Goal: Check status: Check status

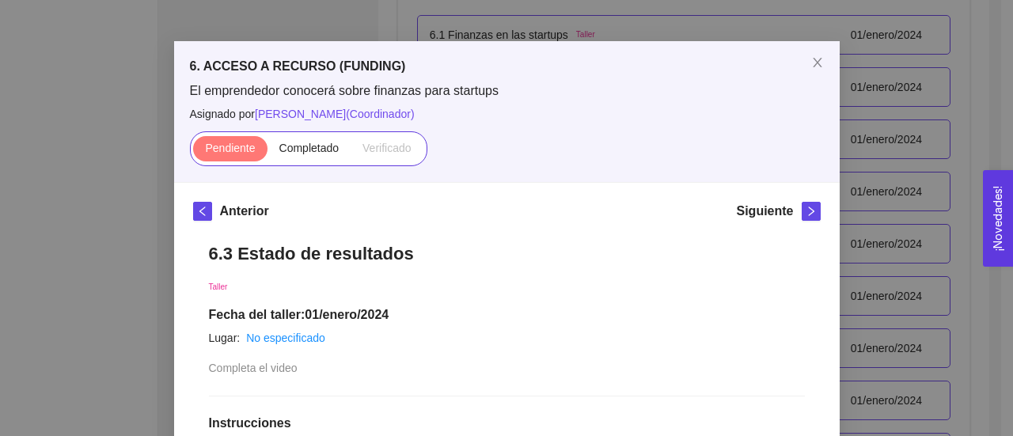
scroll to position [34, 0]
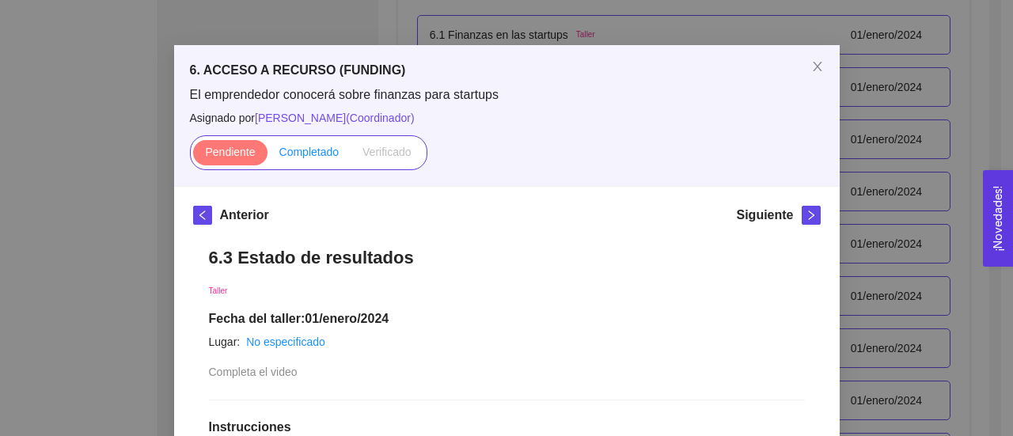
click at [300, 148] on span "Completado" at bounding box center [309, 152] width 60 height 13
click at [267, 156] on input "Completado" at bounding box center [267, 156] width 0 height 0
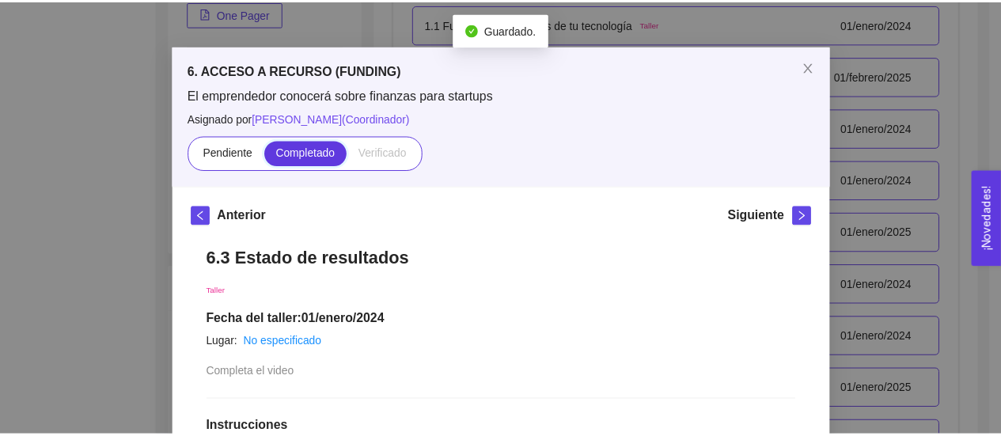
scroll to position [3783, 0]
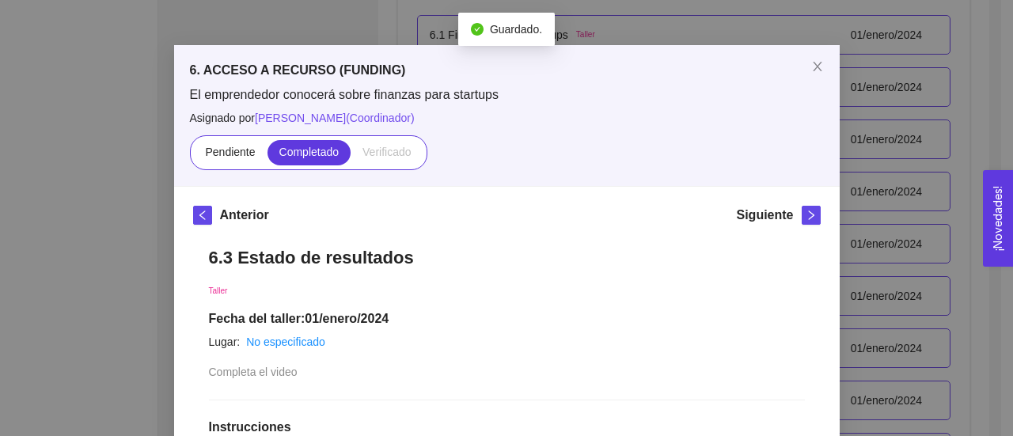
click at [93, 122] on div "6. ACCESO A RECURSO (FUNDING) El emprendedor conocerá sobre finanzas para start…" at bounding box center [506, 218] width 1013 height 436
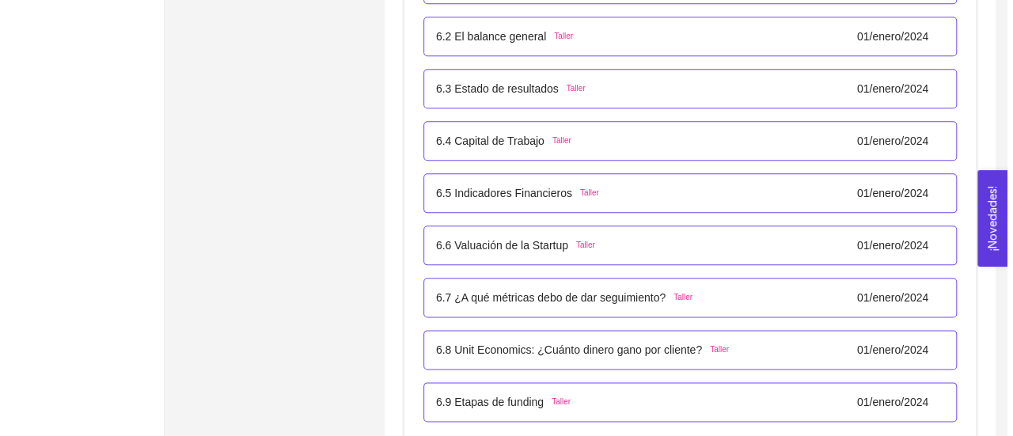
scroll to position [3832, 0]
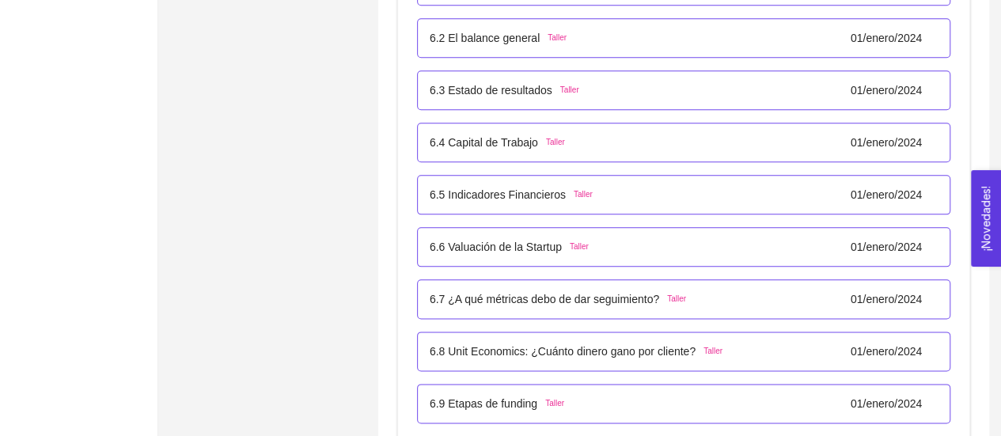
click at [486, 140] on p "6.4 Capital de Trabajo" at bounding box center [484, 142] width 108 height 17
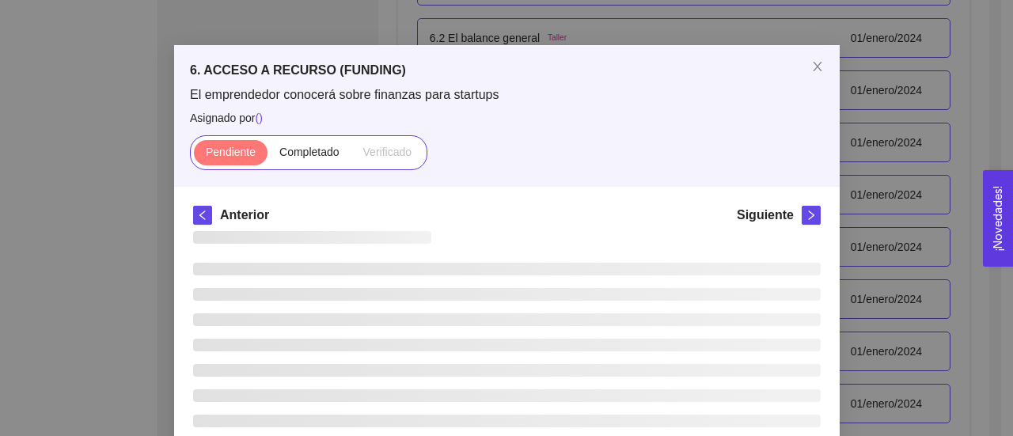
click at [486, 141] on div "Pendiente Completado Verificado" at bounding box center [507, 152] width 634 height 35
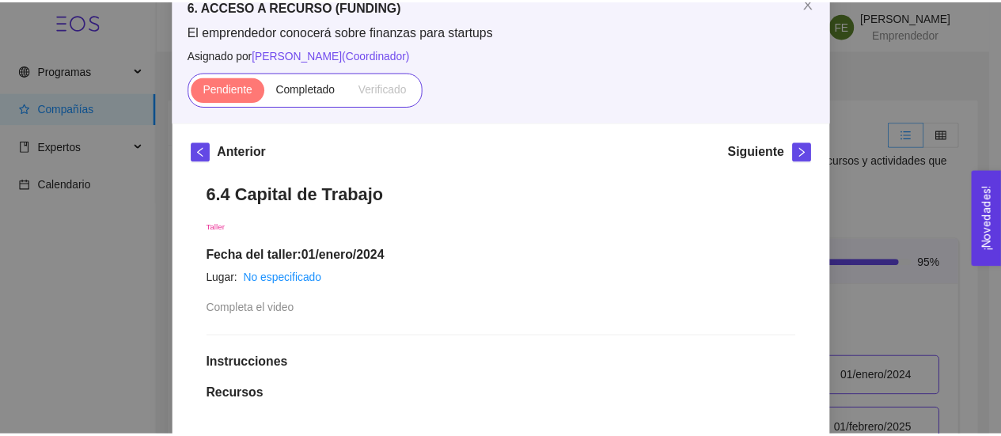
scroll to position [97, 0]
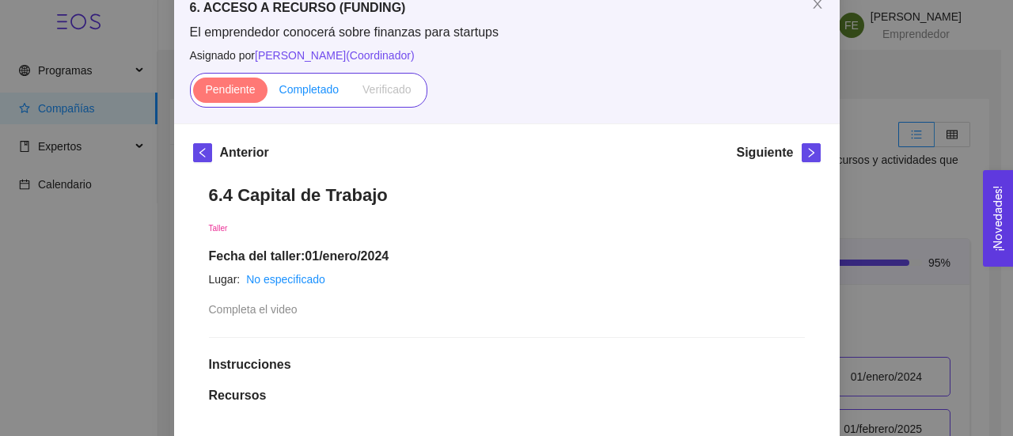
click at [310, 80] on label "Completado" at bounding box center [309, 90] width 84 height 25
click at [267, 93] on input "Completado" at bounding box center [267, 93] width 0 height 0
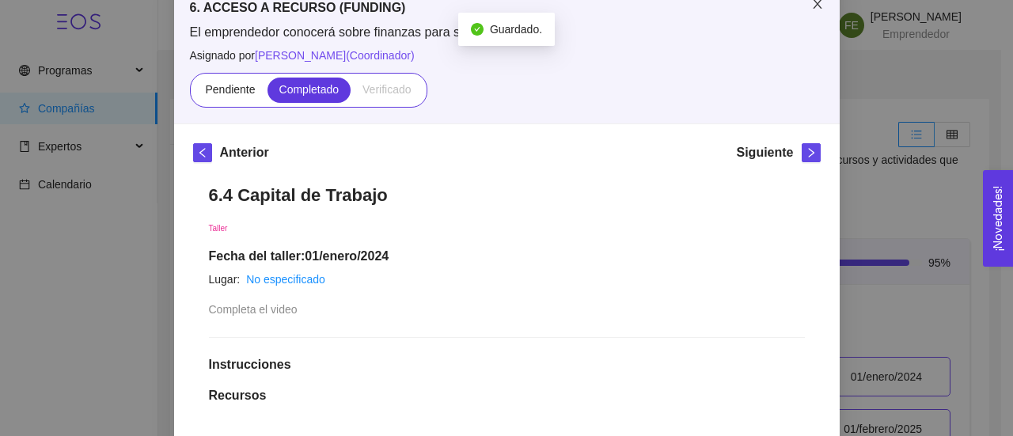
click at [811, 9] on icon "close" at bounding box center [817, 4] width 13 height 13
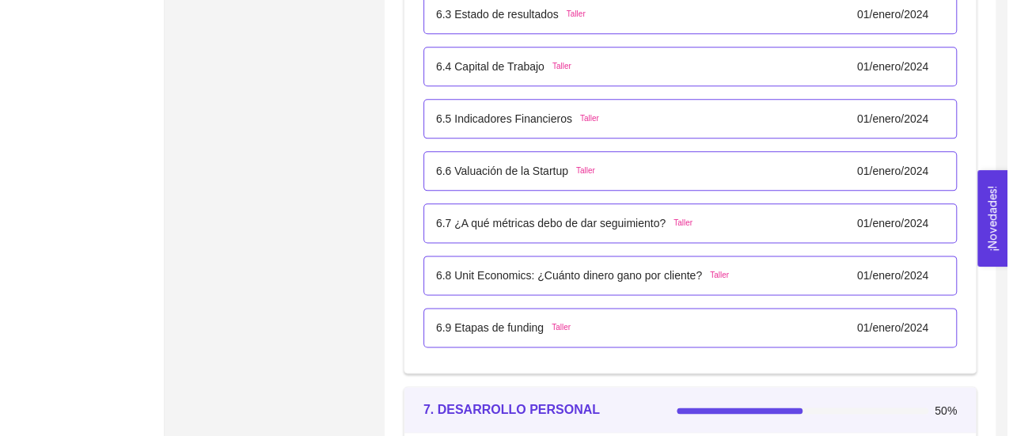
scroll to position [3910, 0]
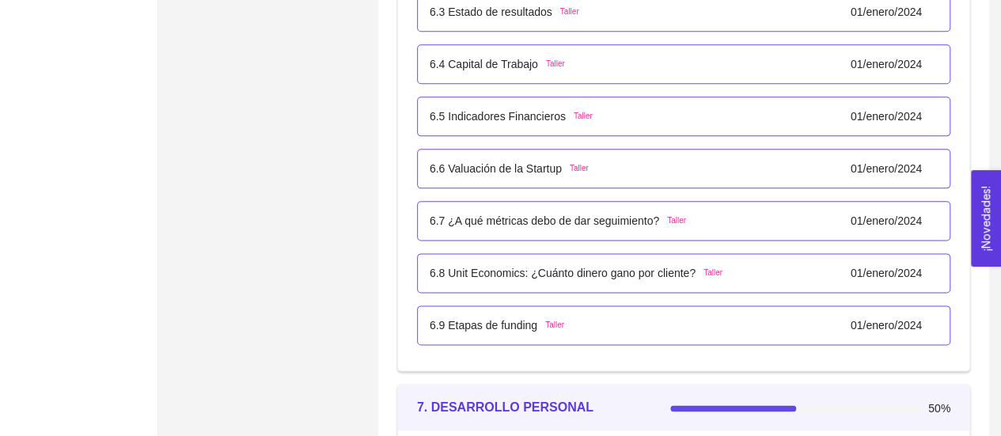
click at [498, 112] on p "6.5 Indicadores Financieros" at bounding box center [498, 116] width 136 height 17
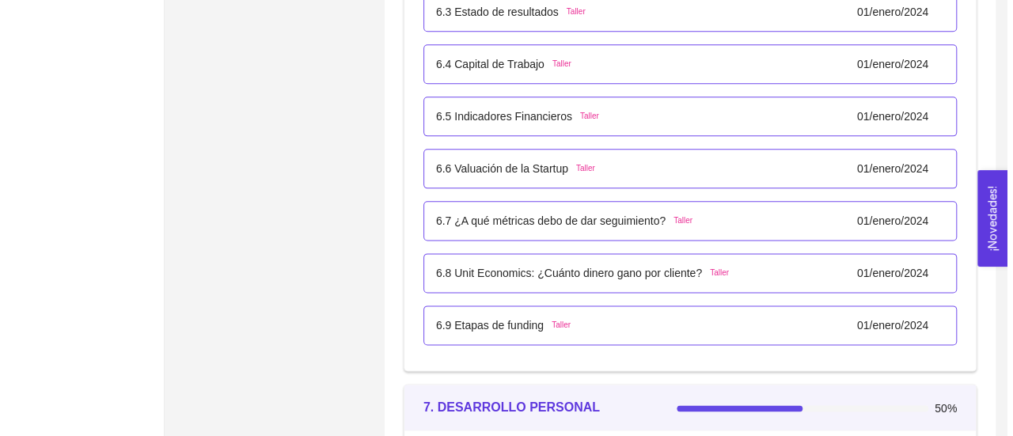
scroll to position [36, 0]
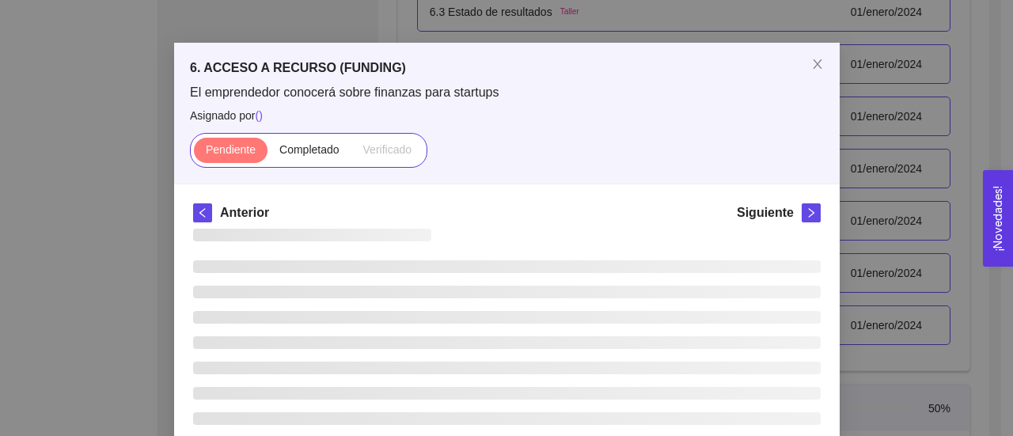
click at [498, 112] on span "Asignado por ( )" at bounding box center [507, 115] width 634 height 17
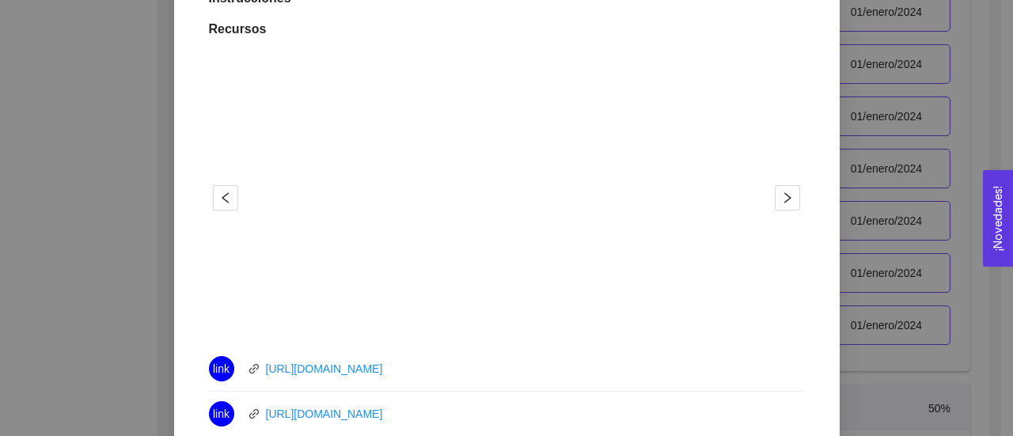
scroll to position [405, 0]
